Goal: Task Accomplishment & Management: Complete application form

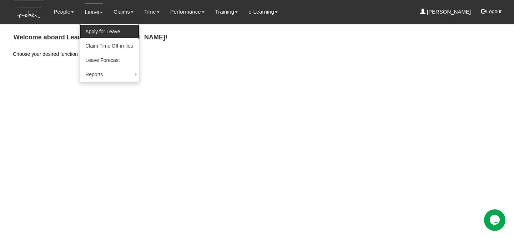
click at [99, 31] on link "Apply for Leave" at bounding box center [109, 31] width 59 height 14
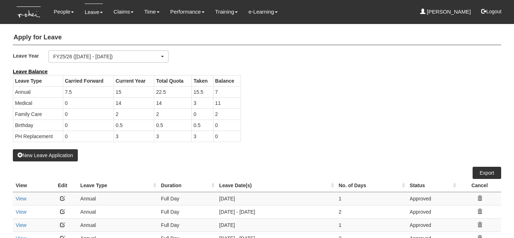
select select "50"
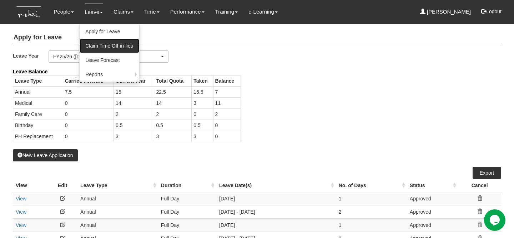
click at [109, 48] on link "Claim Time Off-in-lieu" at bounding box center [109, 46] width 59 height 14
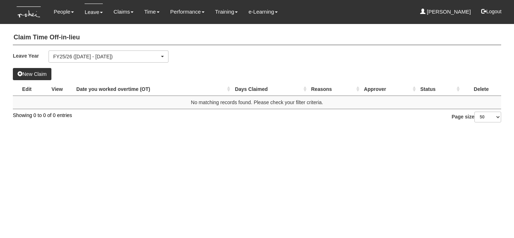
select select "50"
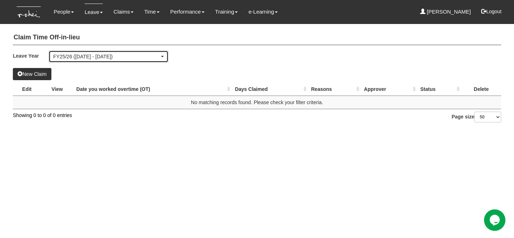
click at [72, 61] on div "FY25/26 ([DATE] - [DATE])" at bounding box center [108, 56] width 119 height 11
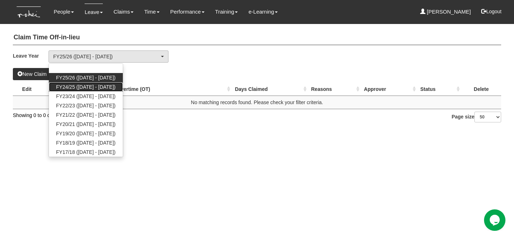
click at [79, 82] on link "FY24/25 ([DATE] - [DATE])" at bounding box center [86, 86] width 74 height 9
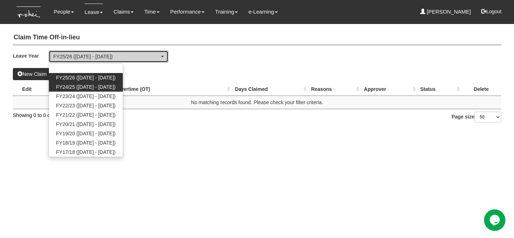
select select "71"
select select "50"
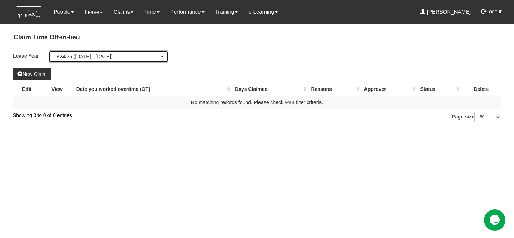
click at [86, 57] on div "FY24/25 ([DATE] - [DATE])" at bounding box center [106, 56] width 106 height 7
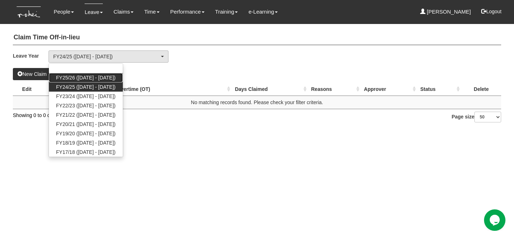
click at [82, 80] on span "FY25/26 ([DATE] - [DATE])" at bounding box center [86, 77] width 60 height 7
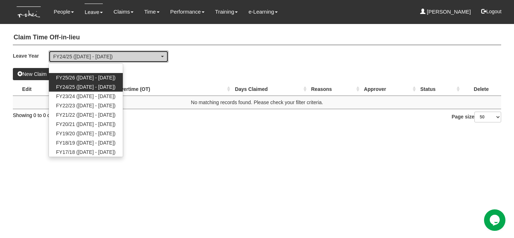
select select "77"
select select "50"
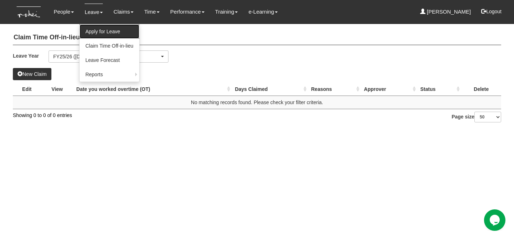
click at [94, 32] on link "Apply for Leave" at bounding box center [109, 31] width 59 height 14
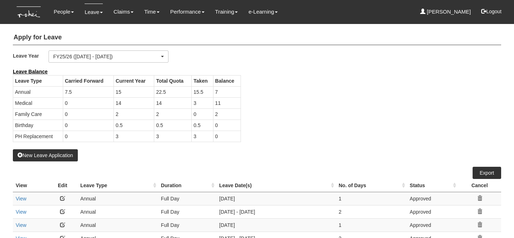
select select "50"
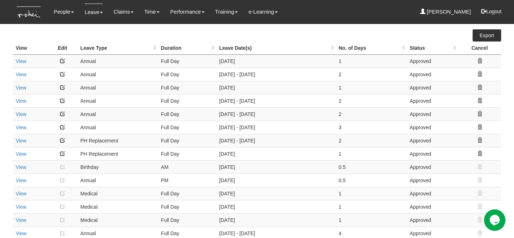
scroll to position [148, 0]
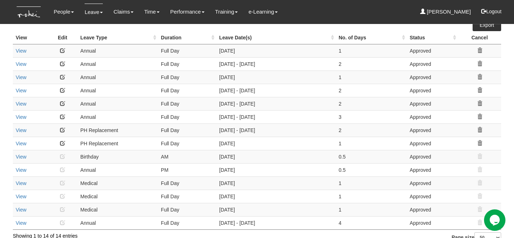
click at [64, 144] on link at bounding box center [62, 142] width 5 height 5
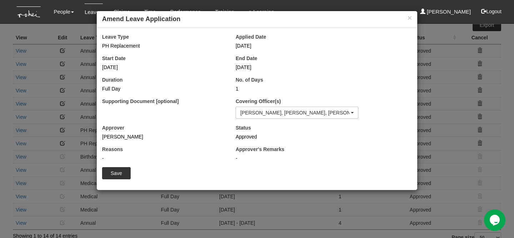
scroll to position [245, 0]
click at [408, 19] on button "×" at bounding box center [410, 18] width 4 height 8
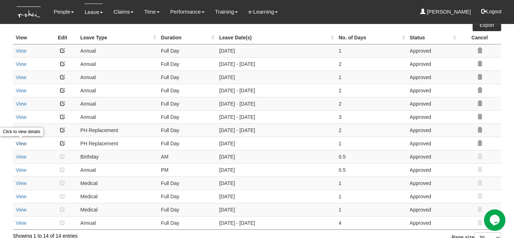
click at [23, 141] on link "View" at bounding box center [21, 143] width 11 height 6
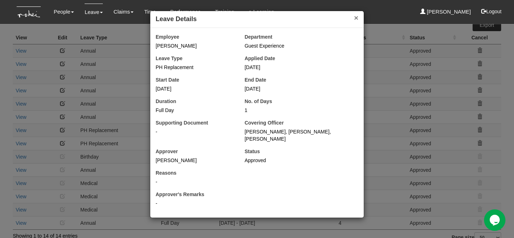
click at [357, 21] on button "×" at bounding box center [356, 18] width 4 height 8
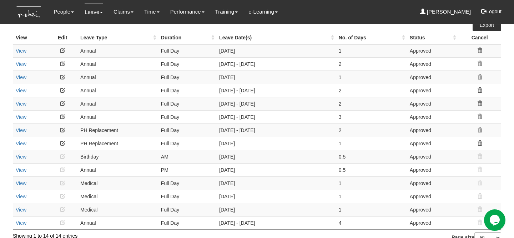
click at [62, 140] on link at bounding box center [62, 142] width 5 height 5
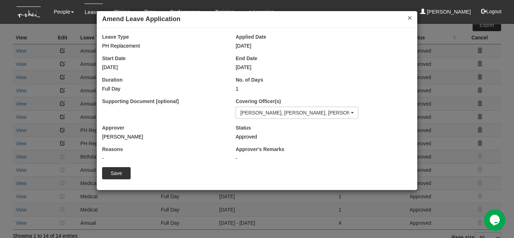
click at [412, 16] on button "×" at bounding box center [410, 18] width 4 height 8
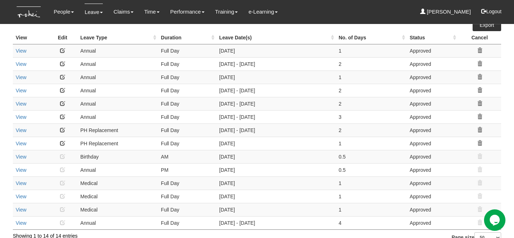
click at [478, 142] on icon at bounding box center [480, 142] width 5 height 5
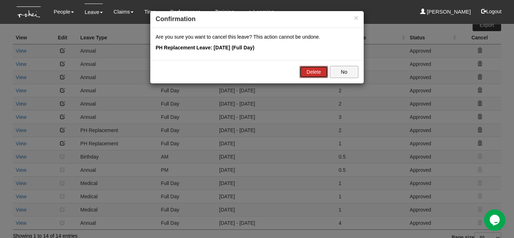
click at [313, 69] on link "Delete" at bounding box center [314, 72] width 29 height 12
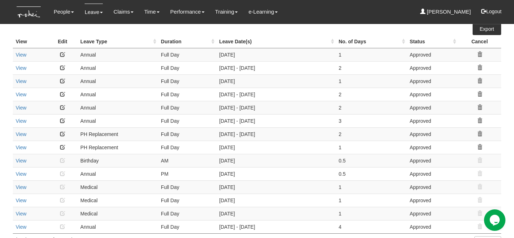
select select "50"
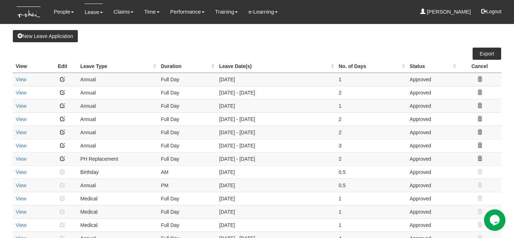
scroll to position [113, 0]
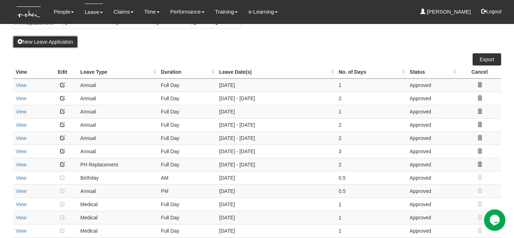
click at [44, 39] on button "New Leave Application" at bounding box center [45, 42] width 65 height 12
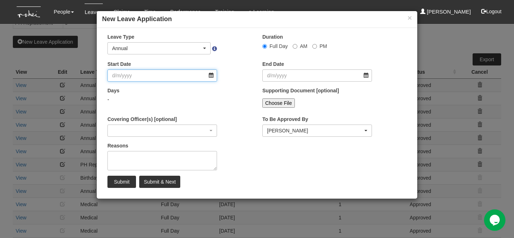
click at [140, 77] on input "Start Date" at bounding box center [163, 75] width 110 height 12
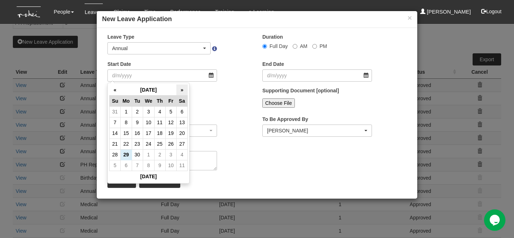
click at [184, 90] on th "»" at bounding box center [181, 89] width 11 height 11
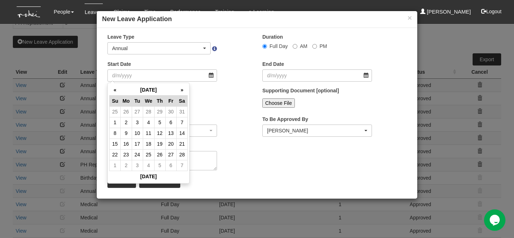
click at [184, 90] on th "»" at bounding box center [181, 89] width 11 height 11
click at [118, 90] on th "«" at bounding box center [115, 89] width 11 height 11
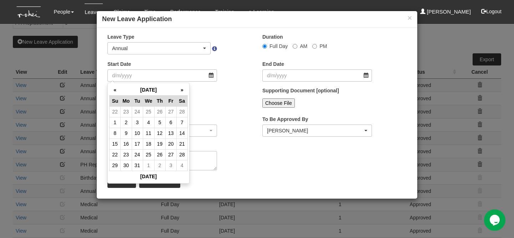
click at [118, 90] on th "«" at bounding box center [115, 89] width 11 height 11
click at [151, 121] on td "4" at bounding box center [148, 122] width 11 height 11
type input "4/2/2026"
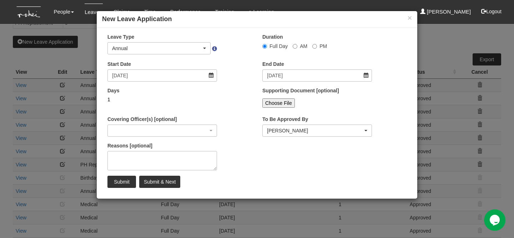
select select
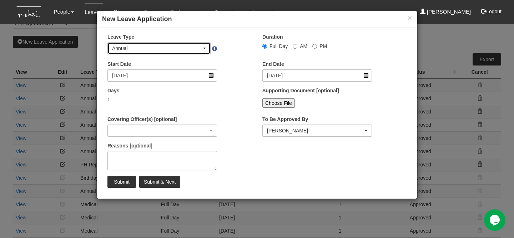
click at [176, 50] on div "Annual" at bounding box center [157, 48] width 90 height 7
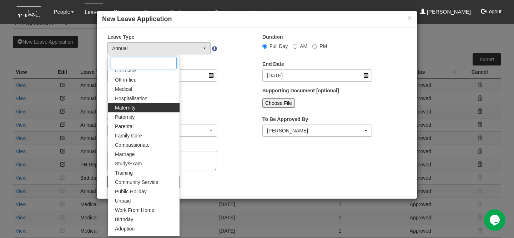
scroll to position [57, 0]
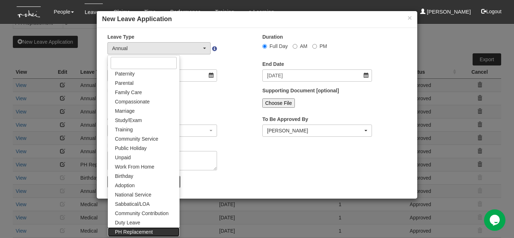
click at [141, 231] on span "PH Replacement" at bounding box center [134, 231] width 38 height 7
select select "26"
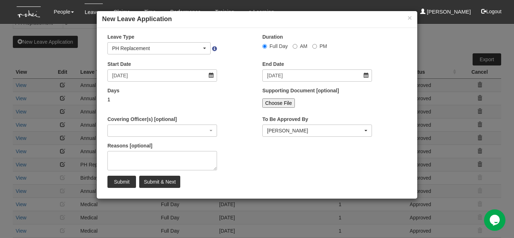
click at [240, 104] on div "Days 1" at bounding box center [179, 100] width 155 height 26
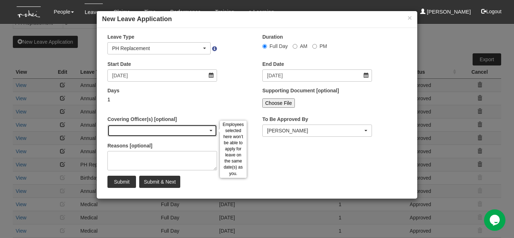
click at [135, 133] on div "button" at bounding box center [162, 130] width 109 height 11
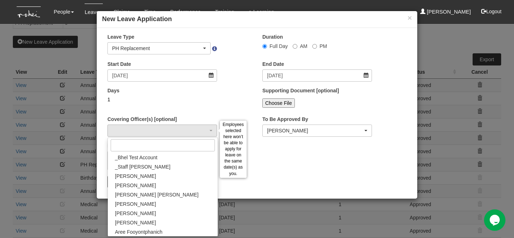
click at [367, 21] on h4 "New Leave Application" at bounding box center [257, 19] width 310 height 9
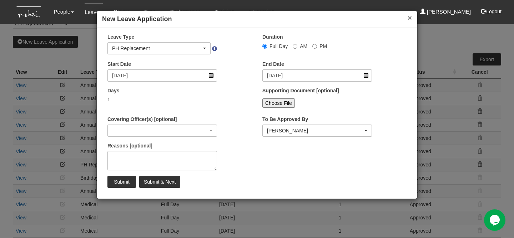
click at [408, 20] on button "×" at bounding box center [410, 18] width 4 height 8
